Goal: Task Accomplishment & Management: Use online tool/utility

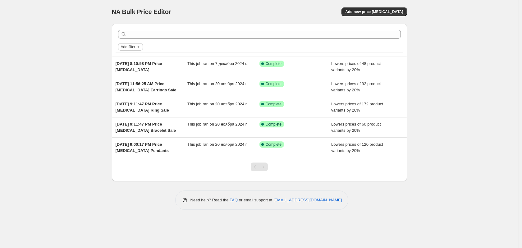
click at [139, 47] on icon "Add filter" at bounding box center [138, 47] width 2 height 2
click at [177, 50] on div "Add filter" at bounding box center [259, 46] width 283 height 7
click at [374, 11] on span "Add new price [MEDICAL_DATA]" at bounding box center [374, 11] width 58 height 5
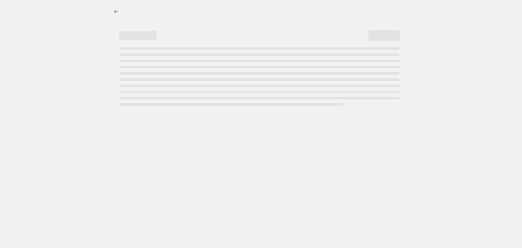
select select "percentage"
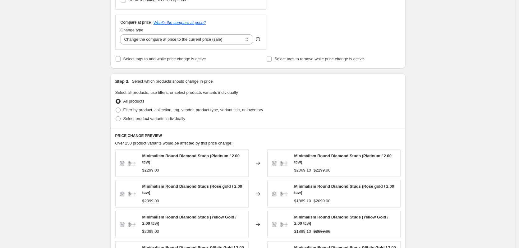
scroll to position [218, 0]
click at [150, 109] on span "Filter by product, collection, tag, vendor, product type, variant title, or inv…" at bounding box center [193, 109] width 140 height 5
click at [116, 107] on input "Filter by product, collection, tag, vendor, product type, variant title, or inv…" at bounding box center [116, 107] width 0 height 0
radio input "true"
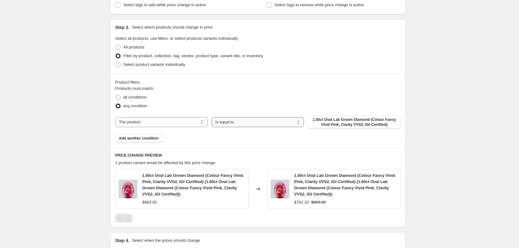
scroll to position [281, 0]
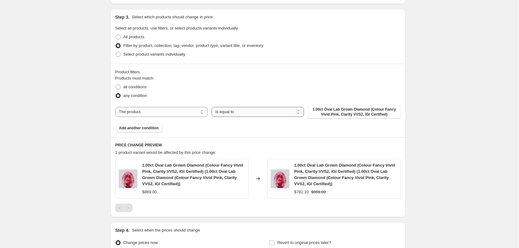
click at [236, 112] on select "Is equal to Is not equal to" at bounding box center [258, 112] width 92 height 10
click at [158, 108] on select "The product The product's collection The product's tag The product's vendor The…" at bounding box center [161, 112] width 92 height 10
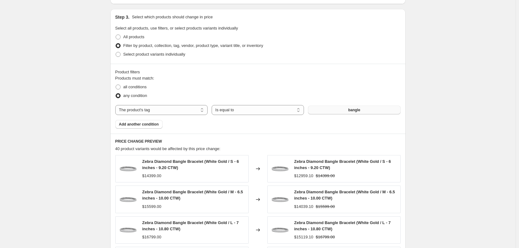
click at [334, 112] on button "bangle" at bounding box center [354, 110] width 92 height 9
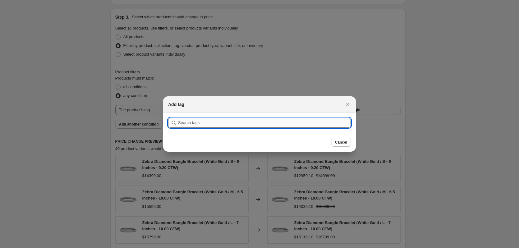
click at [304, 127] on input ":r2f:" at bounding box center [264, 123] width 173 height 10
click at [299, 123] on input ":r2f:" at bounding box center [264, 123] width 173 height 10
click at [298, 123] on input ":r2f:" at bounding box center [264, 123] width 173 height 10
click at [345, 103] on icon "Close" at bounding box center [348, 104] width 6 height 6
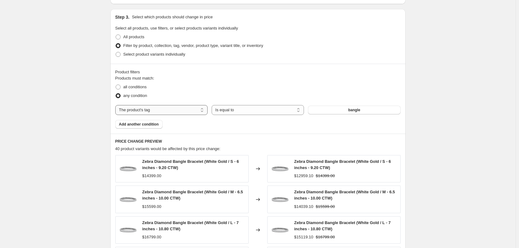
click at [182, 111] on select "The product The product's collection The product's tag The product's vendor The…" at bounding box center [161, 110] width 92 height 10
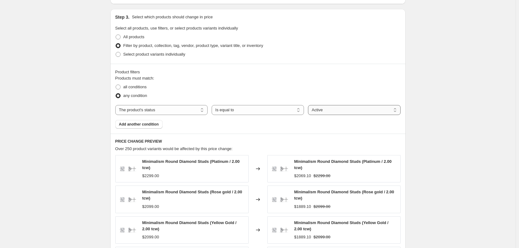
click at [331, 108] on select "Active Draft Archived" at bounding box center [354, 110] width 92 height 10
click at [173, 109] on select "The product The product's collection The product's tag The product's vendor The…" at bounding box center [161, 110] width 92 height 10
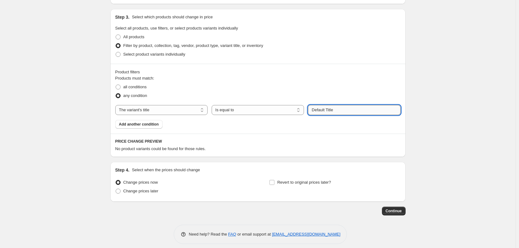
click at [339, 114] on input "Default Title" at bounding box center [354, 110] width 92 height 10
click at [185, 108] on select "The product The product's collection The product's tag The product's vendor The…" at bounding box center [161, 110] width 92 height 10
select select "collection"
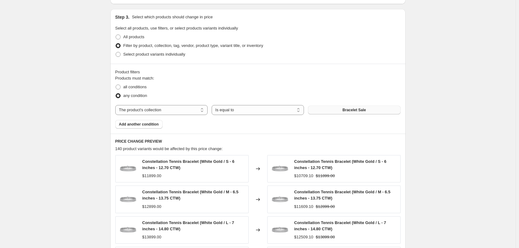
click at [327, 108] on button "Bracelet Sale" at bounding box center [354, 110] width 92 height 9
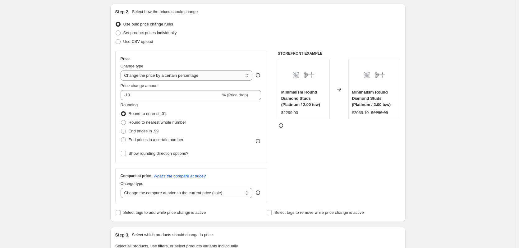
scroll to position [62, 0]
drag, startPoint x: 232, startPoint y: 96, endPoint x: 245, endPoint y: 96, distance: 13.4
click at [245, 96] on span "% (Price drop)" at bounding box center [235, 96] width 26 height 5
click at [198, 77] on select "Change the price to a certain amount Change the price by a certain amount Chang…" at bounding box center [187, 76] width 132 height 10
select select "to"
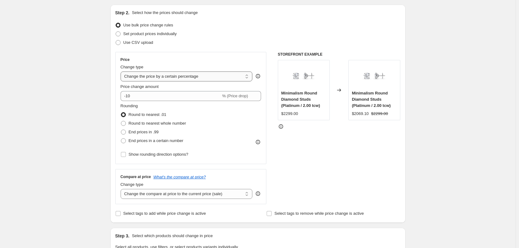
click at [122, 71] on select "Change the price to a certain amount Change the price by a certain amount Chang…" at bounding box center [187, 76] width 132 height 10
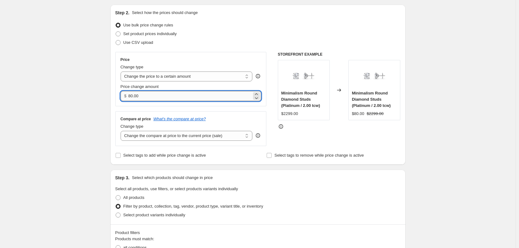
click at [169, 96] on input "80.00" at bounding box center [189, 96] width 123 height 10
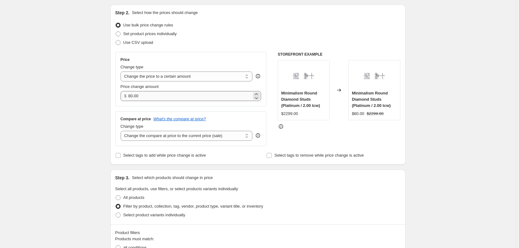
drag, startPoint x: 129, startPoint y: 96, endPoint x: 132, endPoint y: 99, distance: 4.2
click at [132, 99] on div "$ 80.00" at bounding box center [191, 96] width 141 height 10
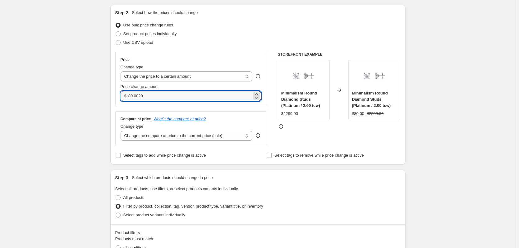
type input "80.00200"
type input "200.00"
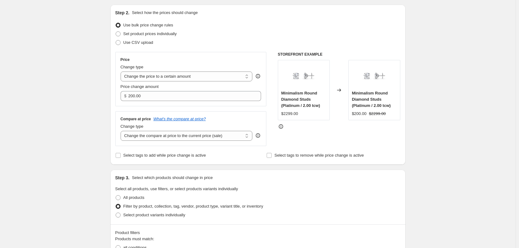
click at [300, 143] on div "STOREFRONT EXAMPLE Minimalism Round Diamond Studs (Platinum / 2.00 tcw) $2299.0…" at bounding box center [339, 99] width 123 height 94
click at [192, 77] on select "Change the price to a certain amount Change the price by a certain amount Chang…" at bounding box center [187, 76] width 132 height 10
select select "by"
click at [122, 71] on select "Change the price to a certain amount Change the price by a certain amount Chang…" at bounding box center [187, 76] width 132 height 10
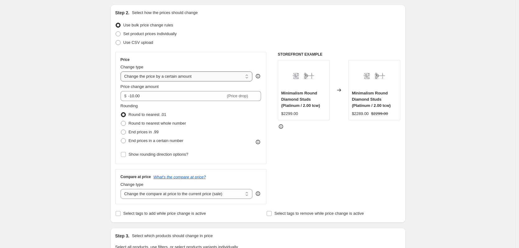
click at [194, 76] on select "Change the price to a certain amount Change the price by a certain amount Chang…" at bounding box center [187, 76] width 132 height 10
click at [122, 71] on select "Change the price to a certain amount Change the price by a certain amount Chang…" at bounding box center [187, 76] width 132 height 10
click at [129, 97] on div "$ -10.00 (Price drop)" at bounding box center [191, 96] width 141 height 10
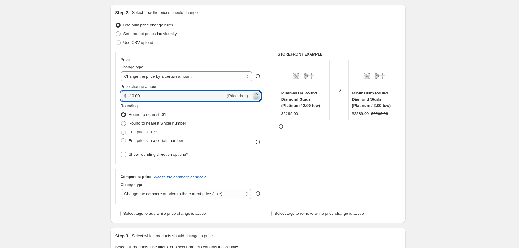
click at [258, 98] on icon at bounding box center [256, 98] width 3 height 2
click at [260, 93] on icon at bounding box center [256, 94] width 6 height 6
click at [258, 96] on icon at bounding box center [256, 98] width 6 height 6
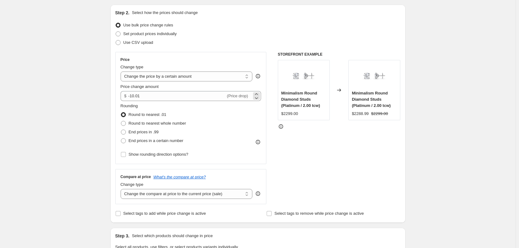
click at [239, 95] on span "(Price drop)" at bounding box center [237, 96] width 21 height 5
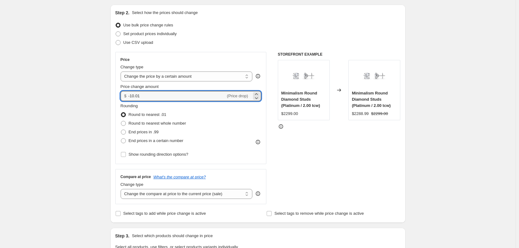
drag, startPoint x: 185, startPoint y: 99, endPoint x: 126, endPoint y: 98, distance: 58.1
click at [126, 98] on div "$ -10.01 (Price drop)" at bounding box center [191, 96] width 141 height 10
type input "200.00"
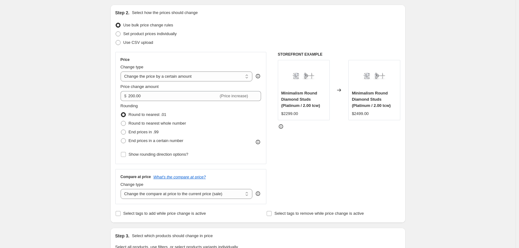
click at [312, 163] on div "STOREFRONT EXAMPLE Minimalism Round Diamond Studs (Platinum / 2.00 tcw) $2299.0…" at bounding box center [339, 128] width 123 height 152
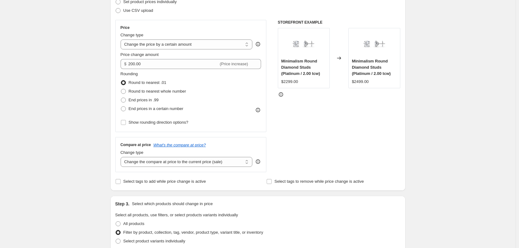
scroll to position [92, 0]
